Goal: Task Accomplishment & Management: Manage account settings

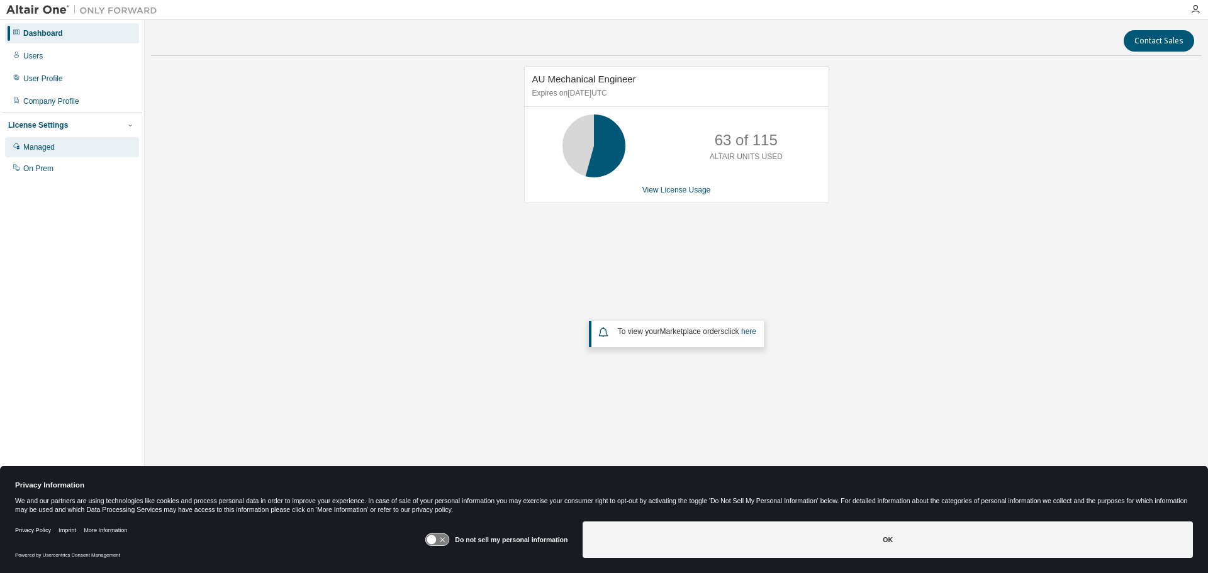
click at [43, 148] on div "Managed" at bounding box center [38, 147] width 31 height 10
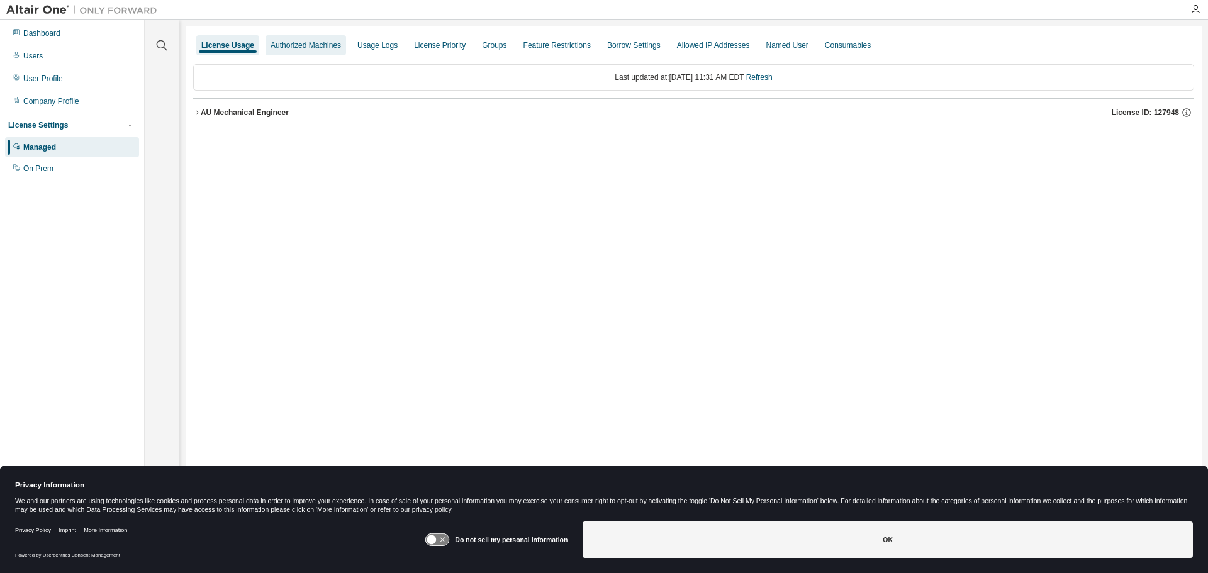
click at [312, 43] on div "Authorized Machines" at bounding box center [306, 45] width 70 height 10
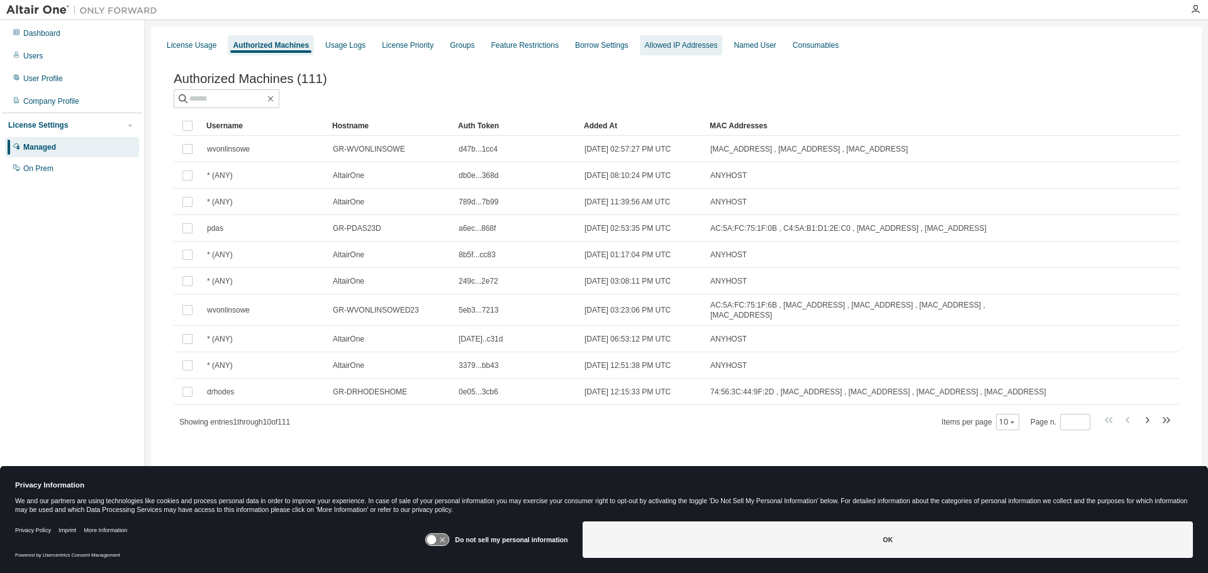
click at [678, 43] on div "Allowed IP Addresses" at bounding box center [681, 45] width 73 height 10
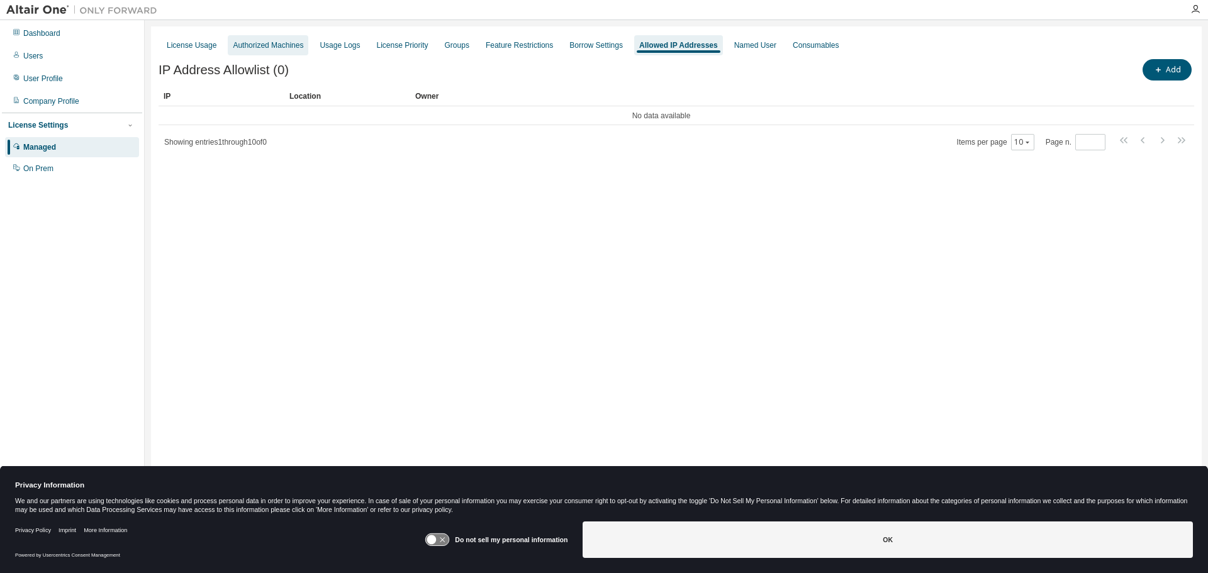
click at [282, 47] on div "Authorized Machines" at bounding box center [268, 45] width 70 height 10
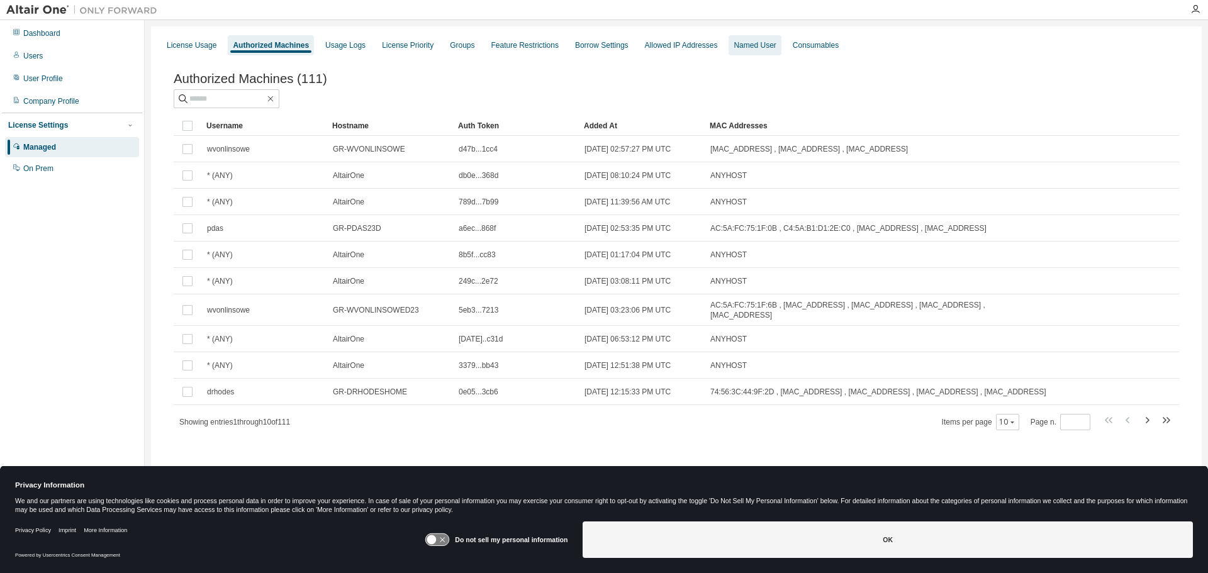
click at [744, 46] on div "Named User" at bounding box center [755, 45] width 42 height 10
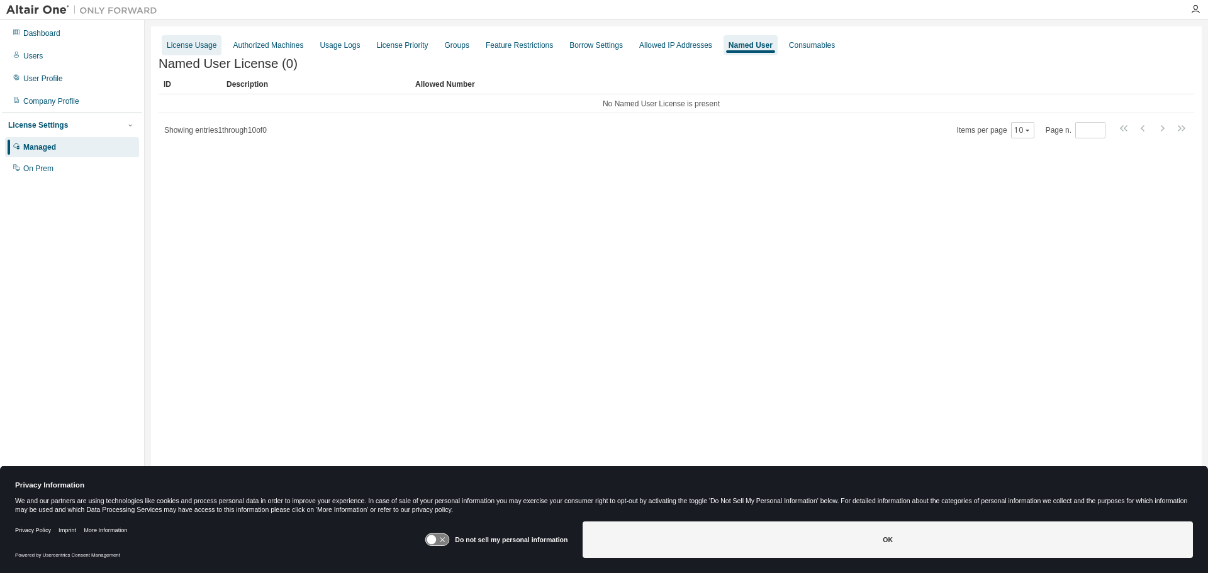
click at [182, 48] on div "License Usage" at bounding box center [192, 45] width 50 height 10
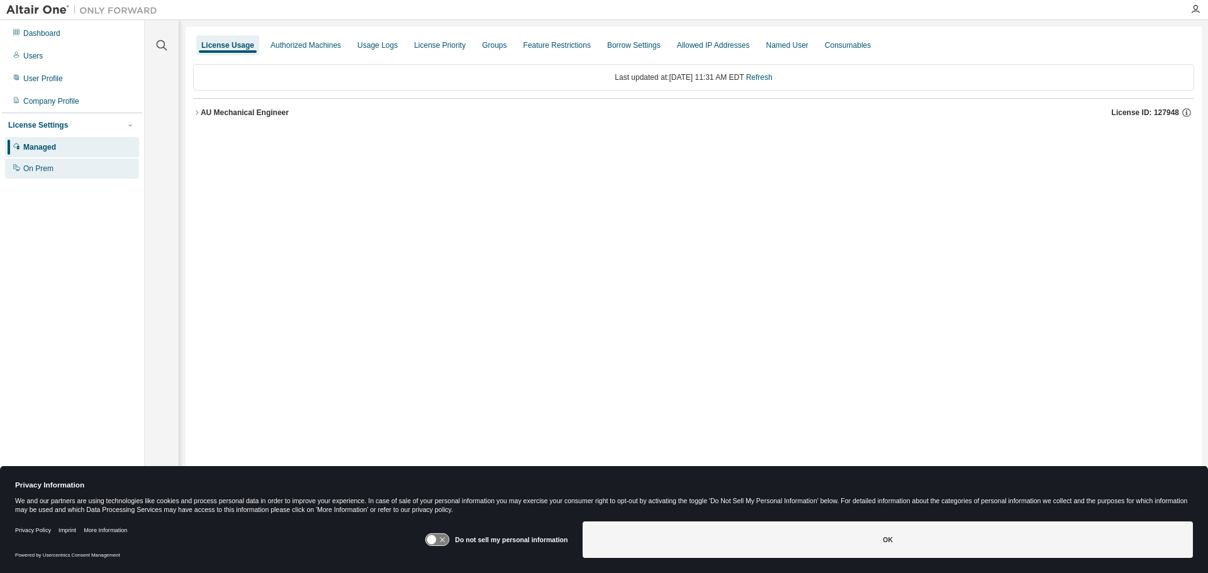
click at [40, 169] on div "On Prem" at bounding box center [38, 169] width 30 height 10
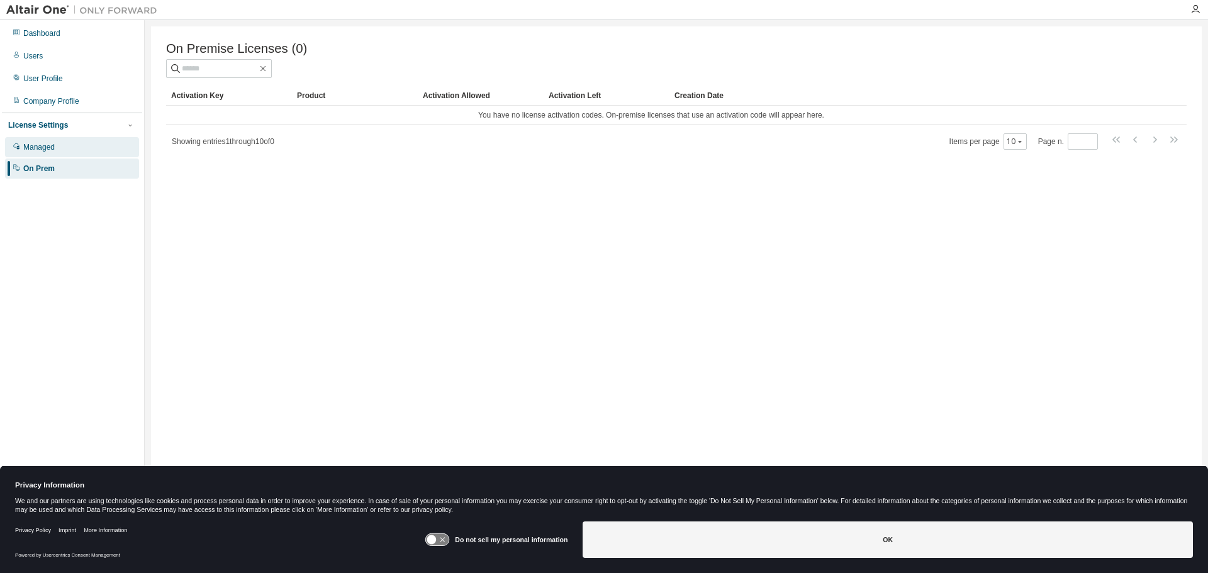
click at [43, 148] on div "Managed" at bounding box center [38, 147] width 31 height 10
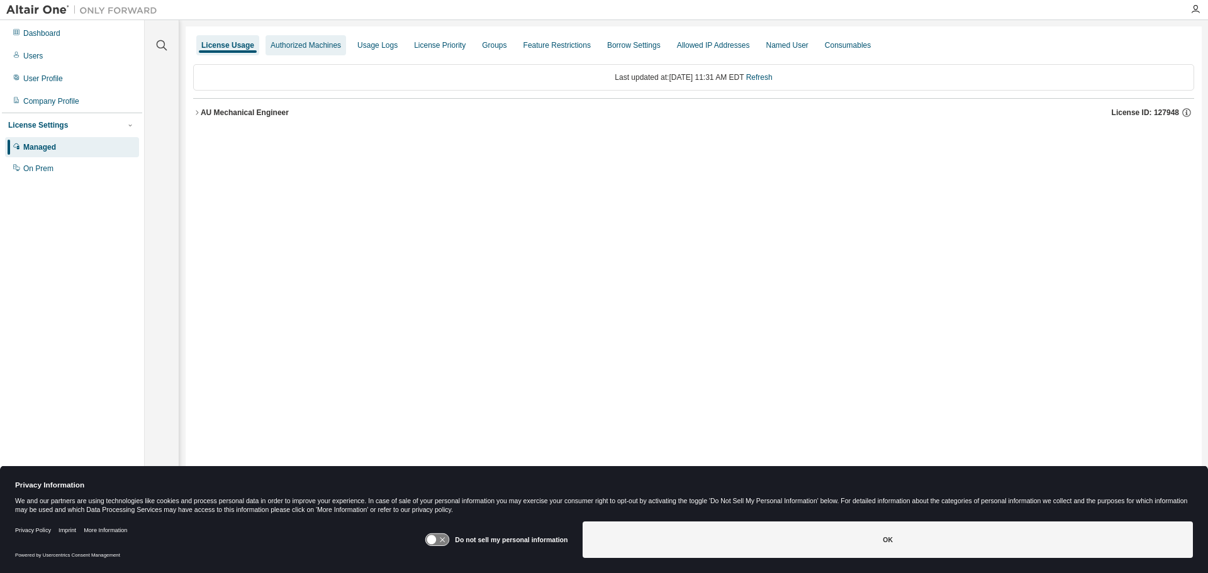
click at [324, 45] on div "Authorized Machines" at bounding box center [306, 45] width 70 height 10
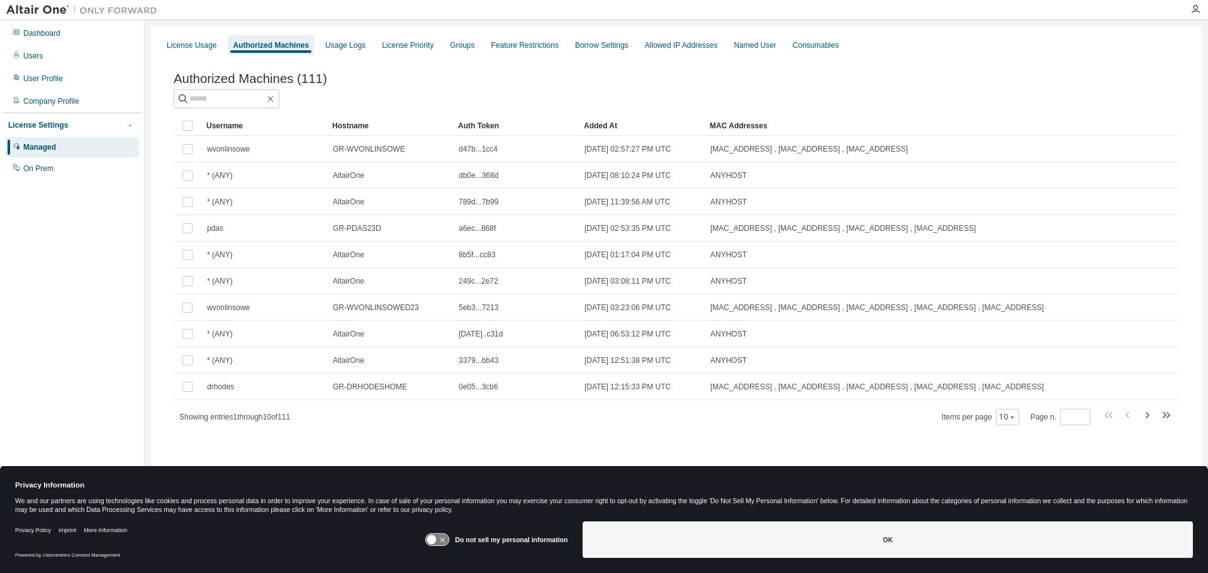
click at [500, 541] on label "Do not sell my personal information" at bounding box center [511, 540] width 113 height 8
click at [438, 540] on icon at bounding box center [437, 540] width 23 height 12
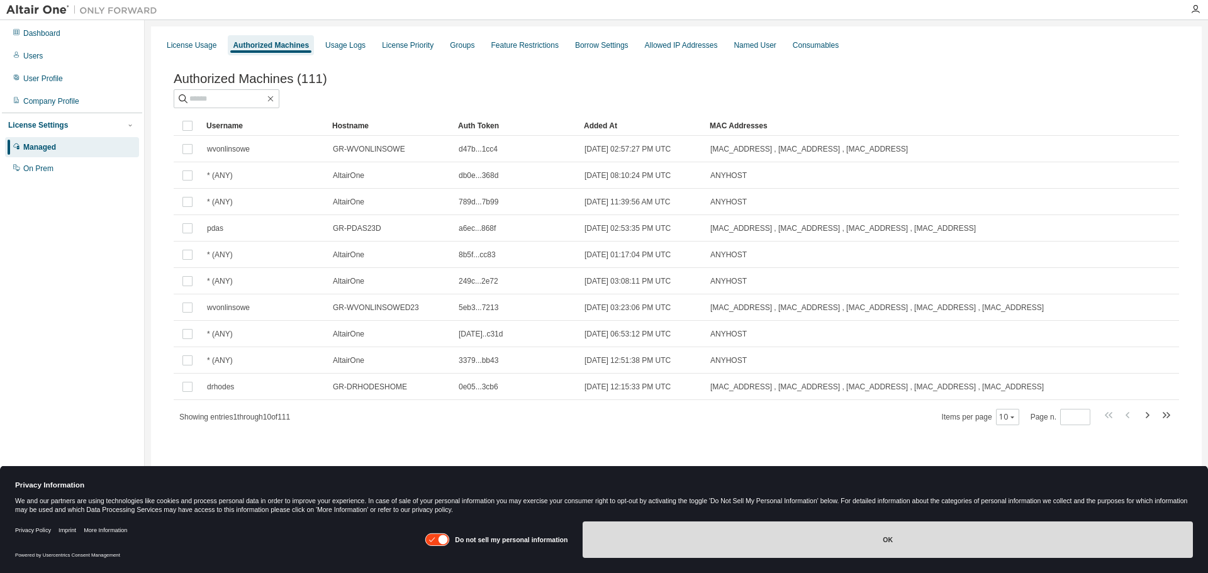
click at [705, 545] on button "OK" at bounding box center [888, 540] width 610 height 36
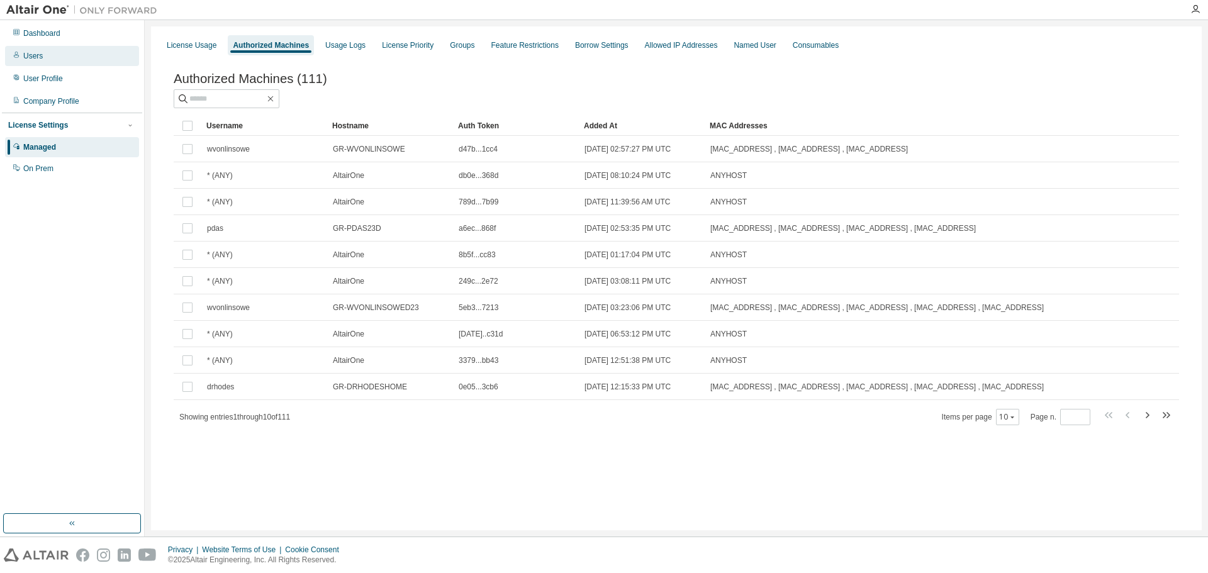
click at [35, 56] on div "Users" at bounding box center [33, 56] width 20 height 10
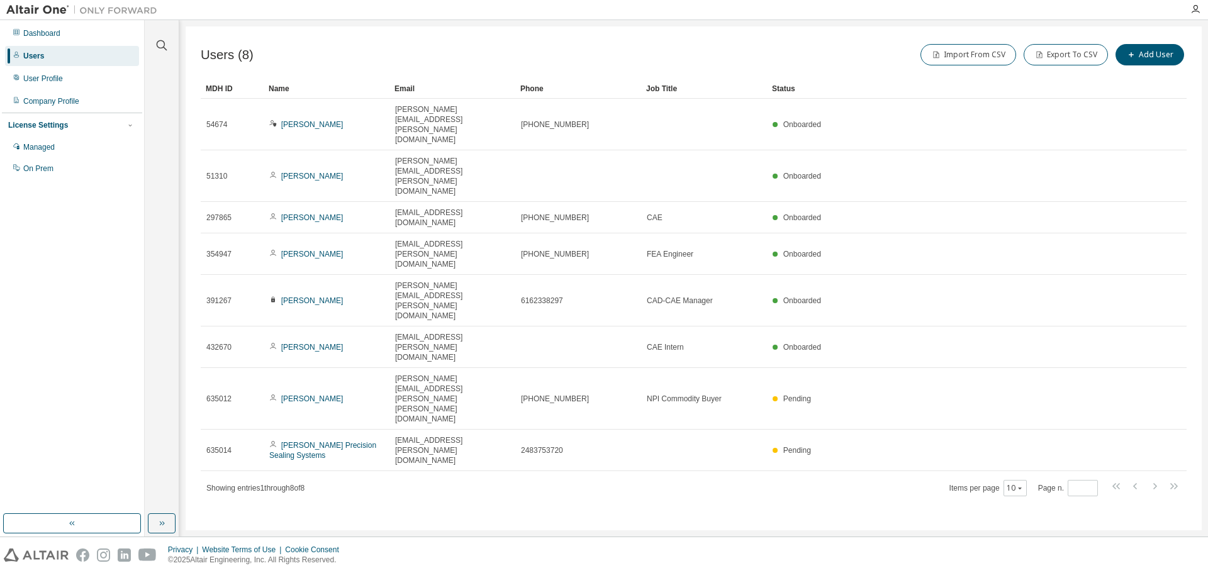
click at [912, 451] on div "Users (8) Import From CSV Export To CSV Add User Clear Load Save Save As Field …" at bounding box center [694, 278] width 1016 height 504
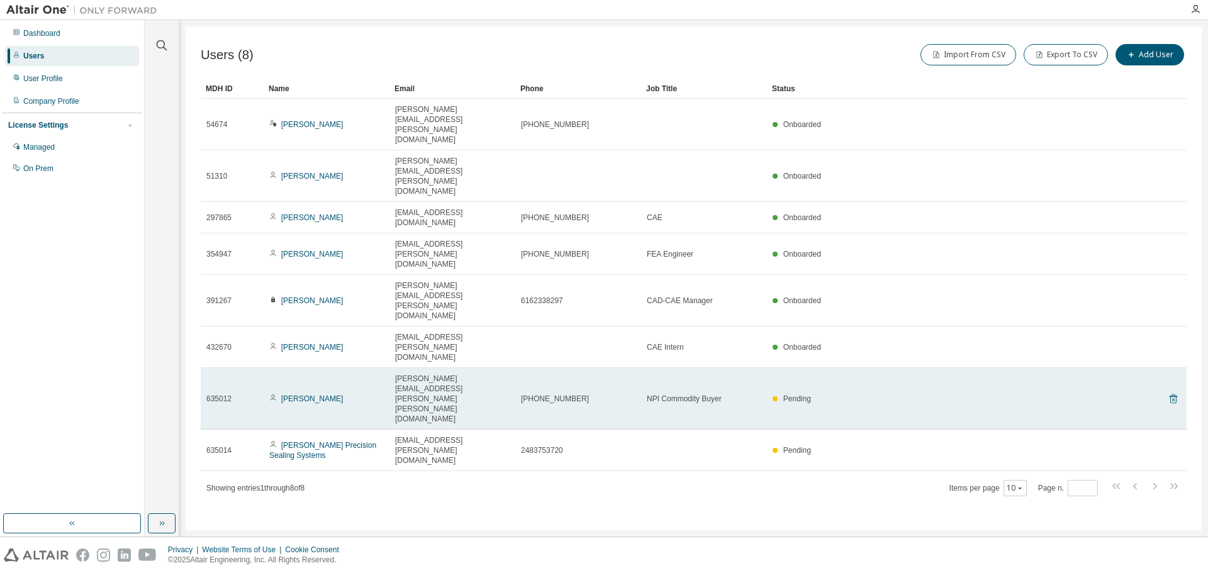
click at [1174, 391] on icon at bounding box center [1173, 398] width 11 height 15
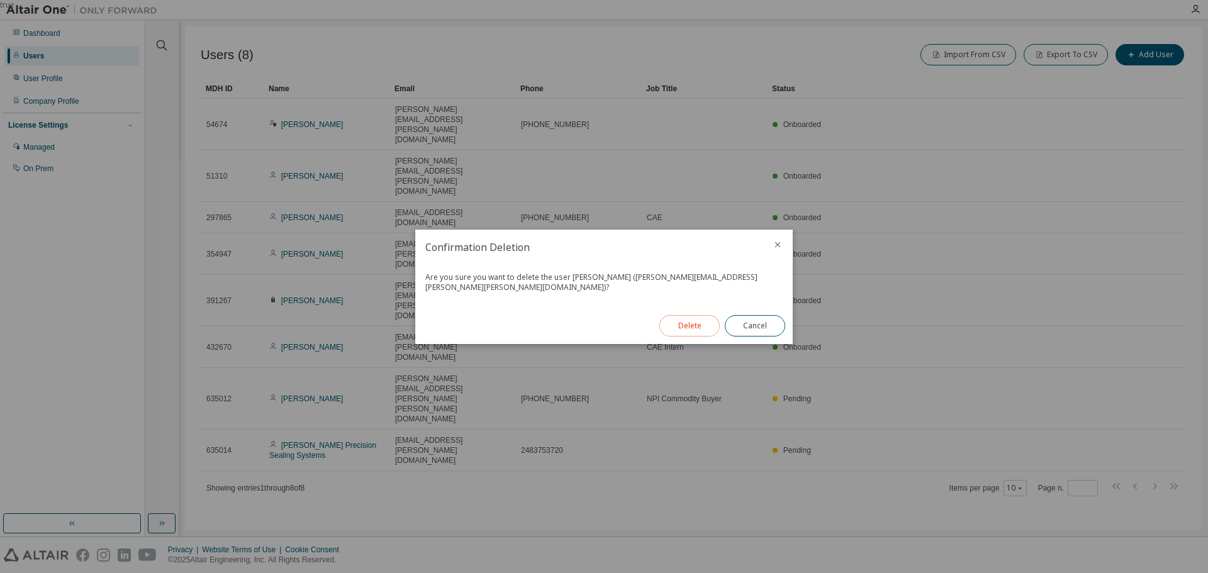
click at [699, 320] on button "Delete" at bounding box center [689, 325] width 60 height 21
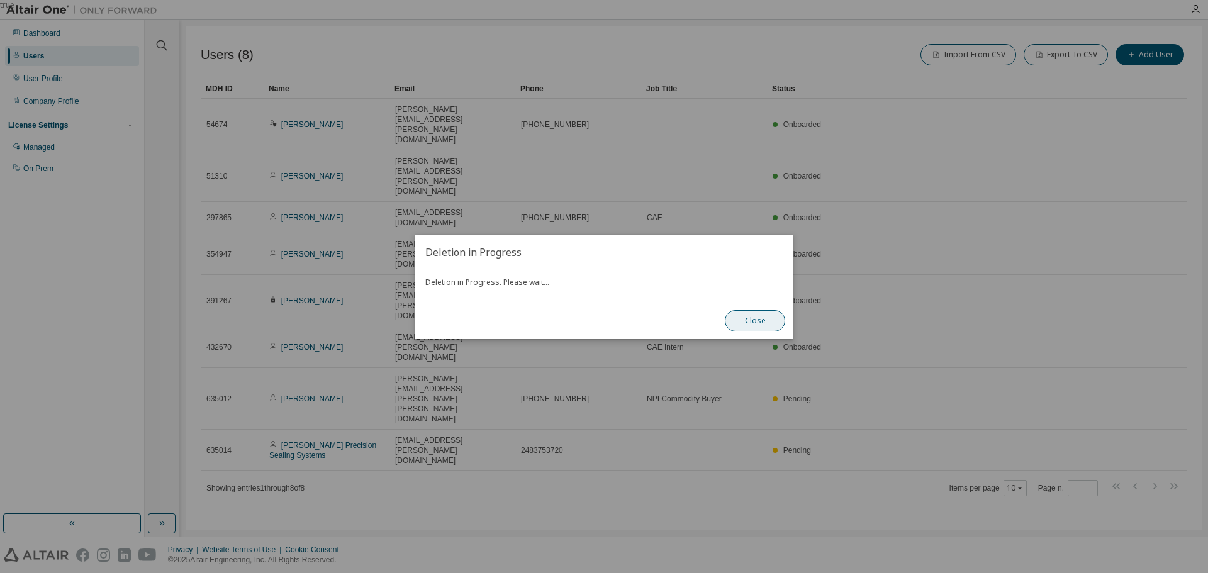
click at [753, 320] on button "Close" at bounding box center [755, 320] width 60 height 21
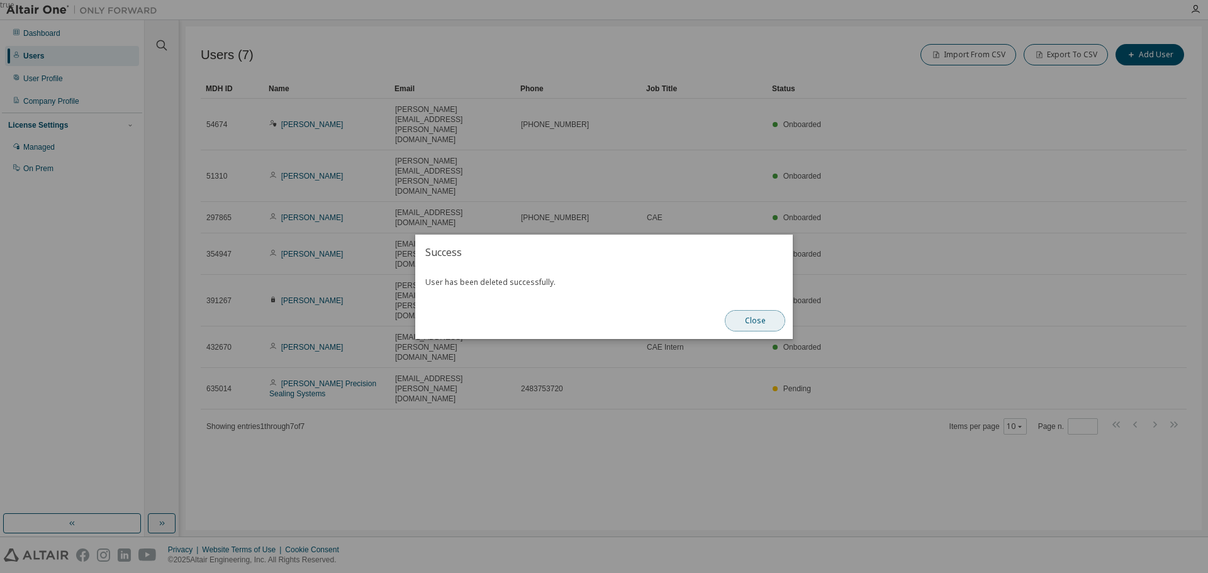
click at [752, 322] on button "Close" at bounding box center [755, 320] width 60 height 21
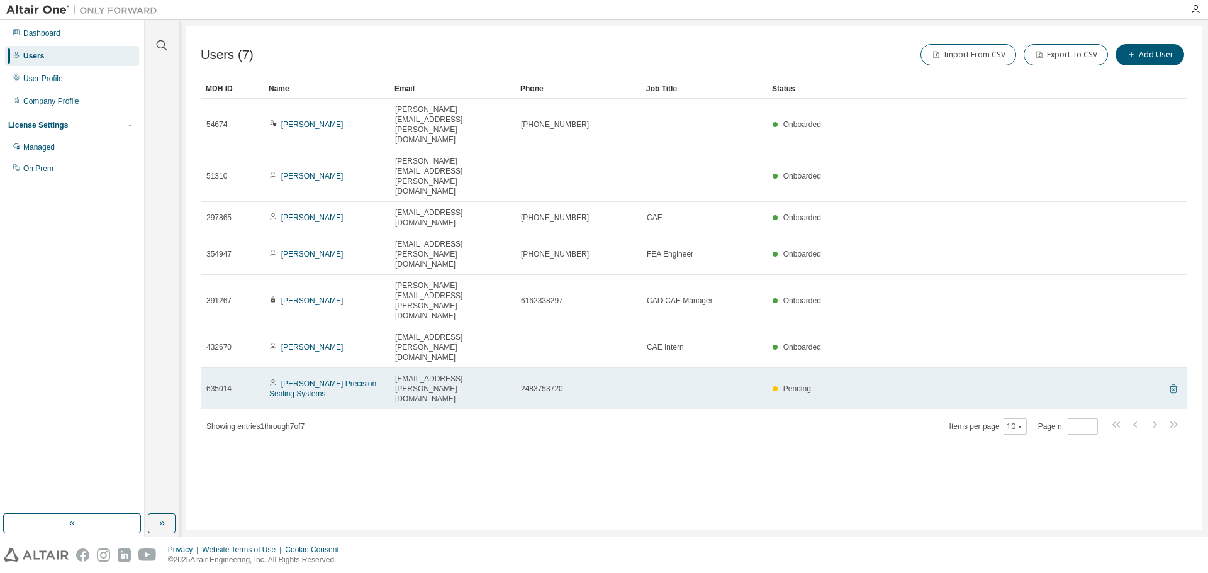
click at [1176, 384] on icon at bounding box center [1173, 388] width 8 height 9
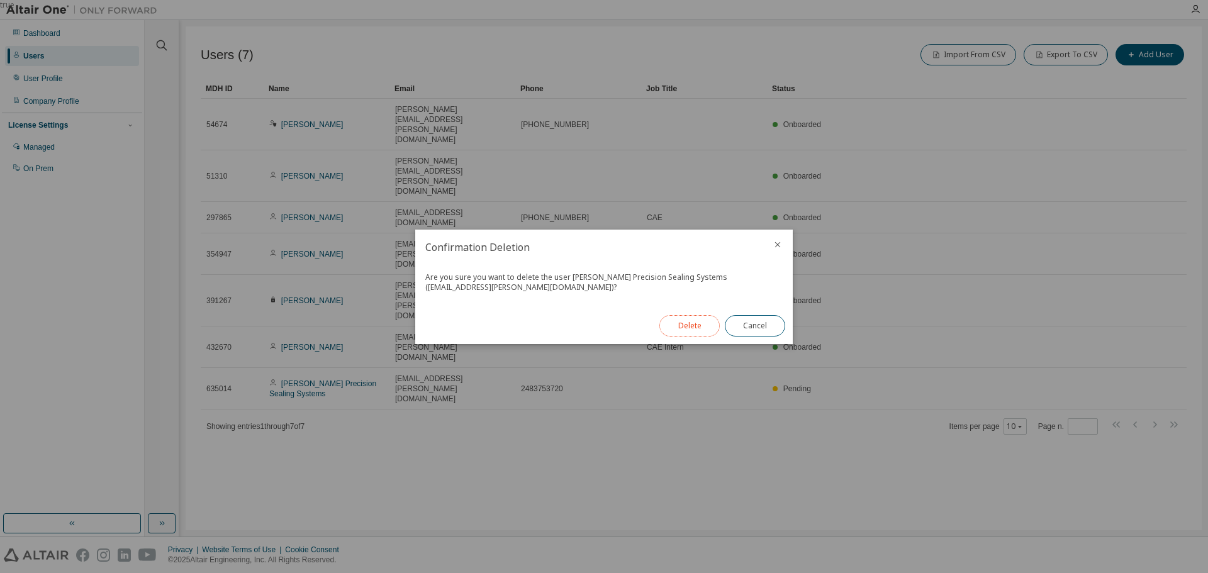
click at [700, 323] on button "Delete" at bounding box center [689, 325] width 60 height 21
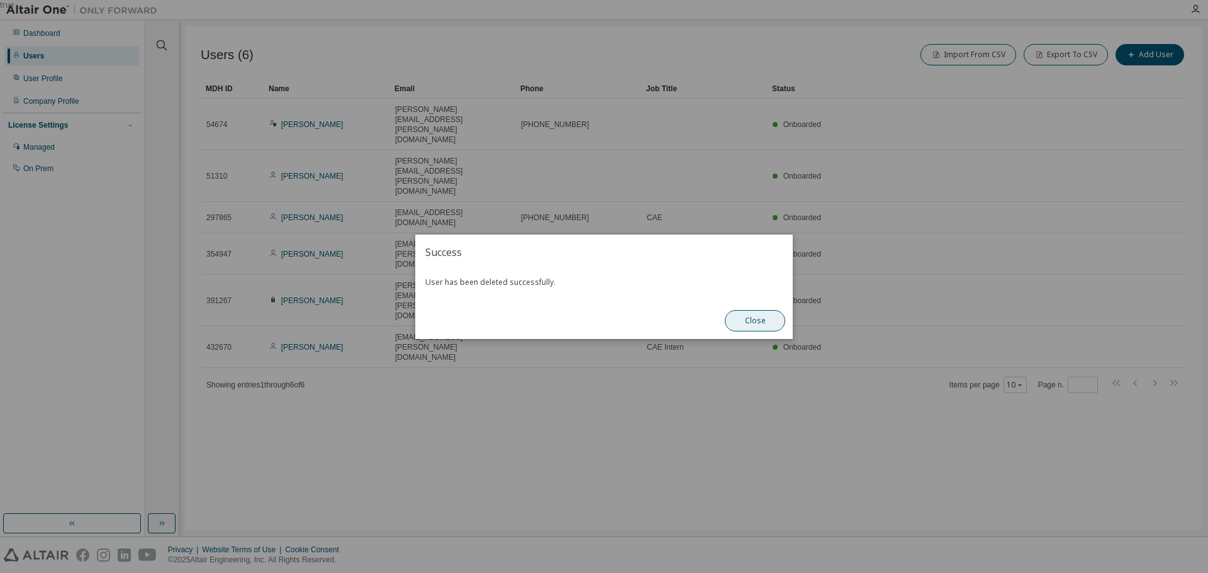
click at [760, 318] on button "Close" at bounding box center [755, 320] width 60 height 21
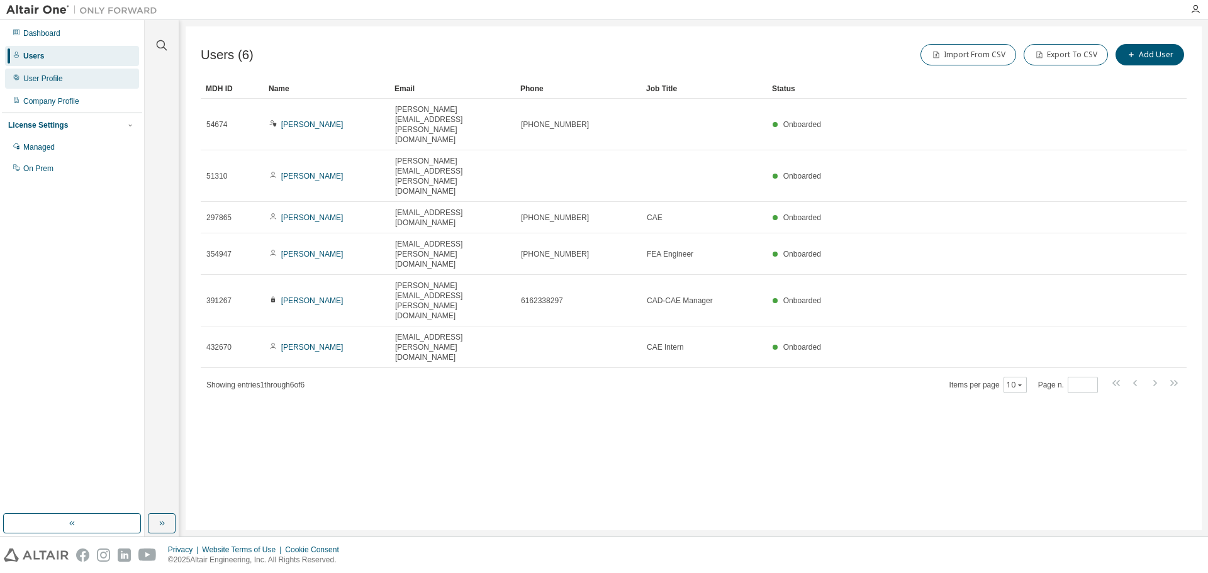
click at [42, 80] on div "User Profile" at bounding box center [43, 79] width 40 height 10
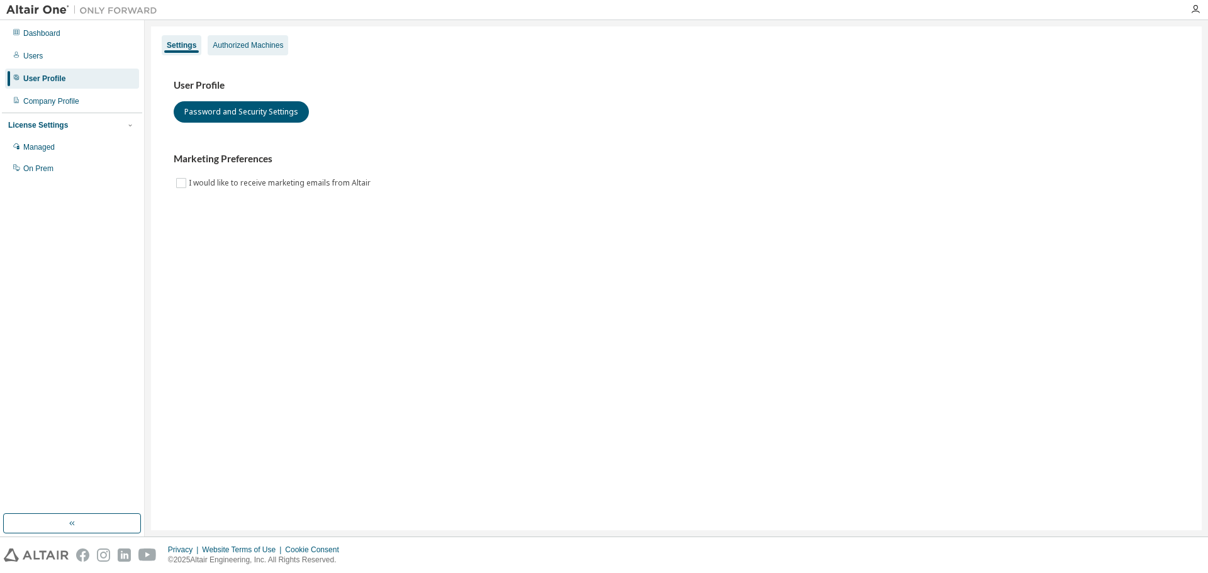
click at [263, 41] on div "Authorized Machines" at bounding box center [248, 45] width 70 height 10
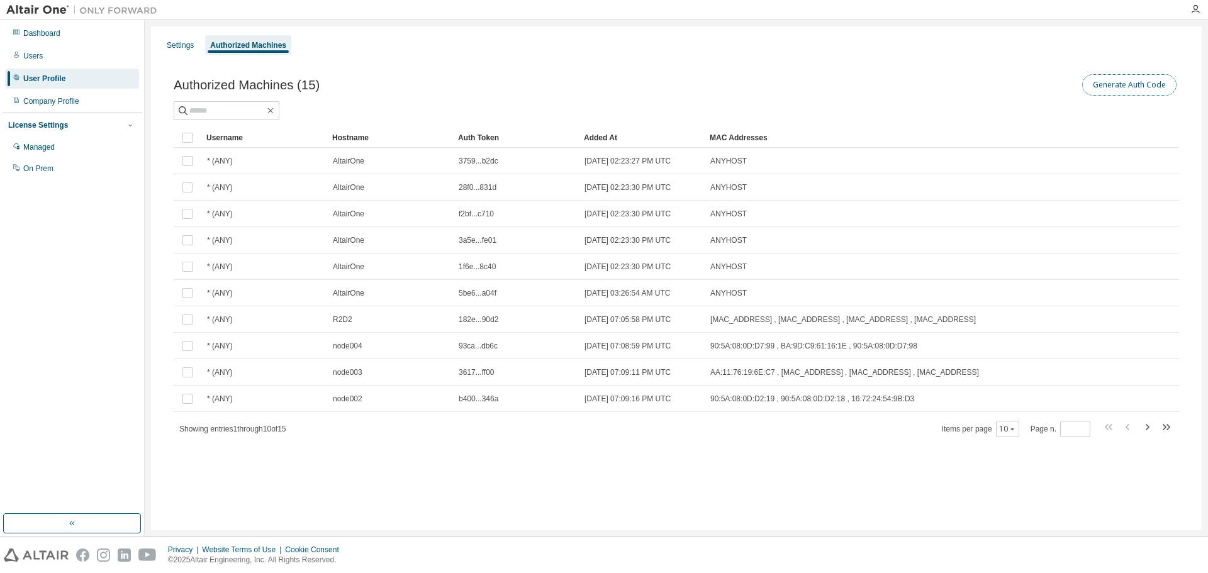
click at [1115, 86] on button "Generate Auth Code" at bounding box center [1129, 84] width 94 height 21
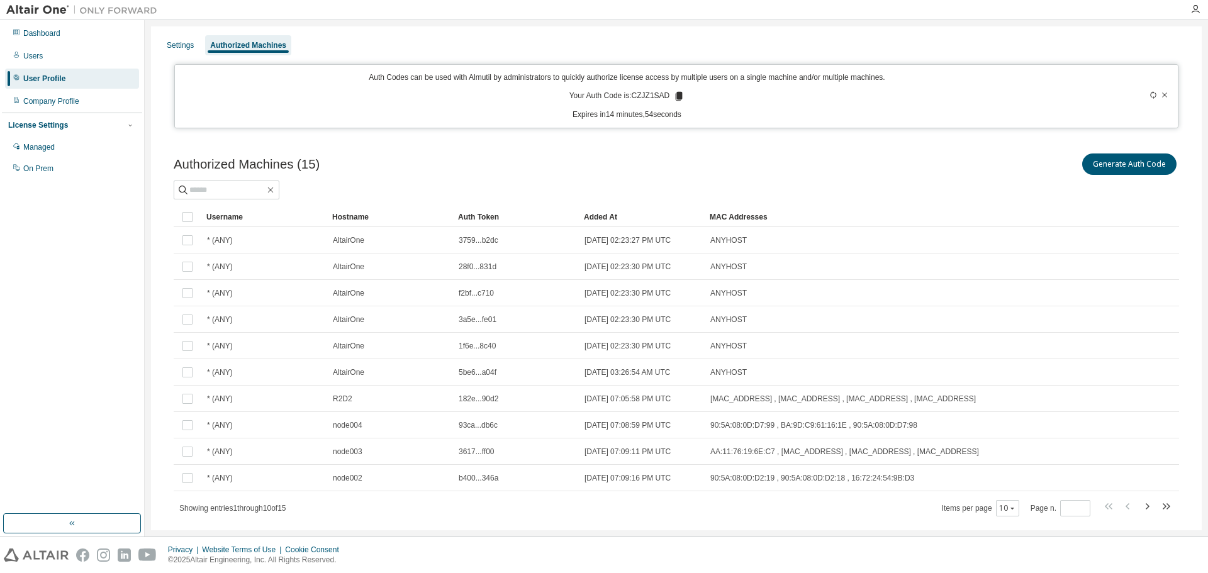
click at [676, 96] on icon at bounding box center [679, 96] width 7 height 9
